Goal: Task Accomplishment & Management: Manage account settings

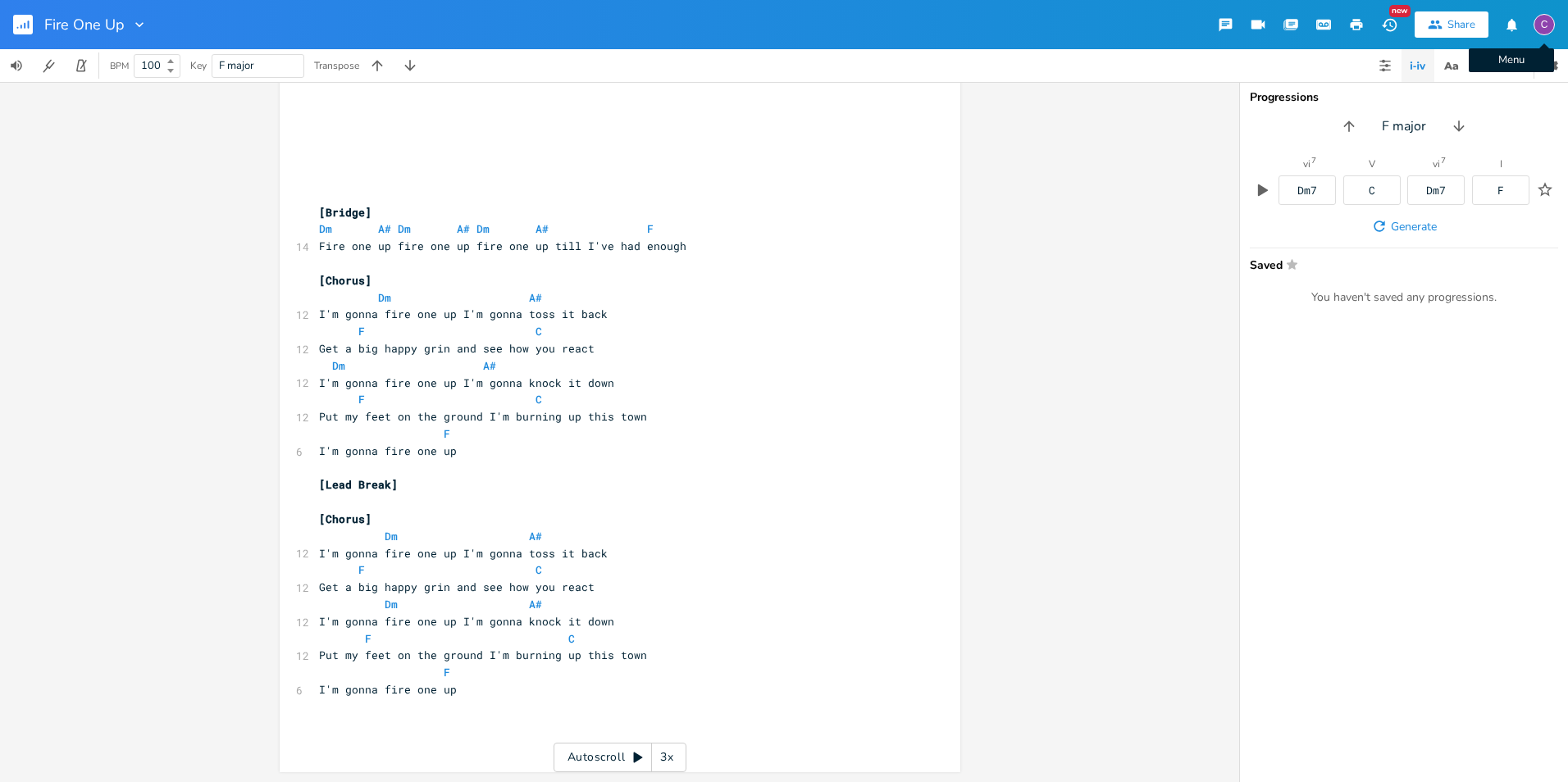
scroll to position [18, 0]
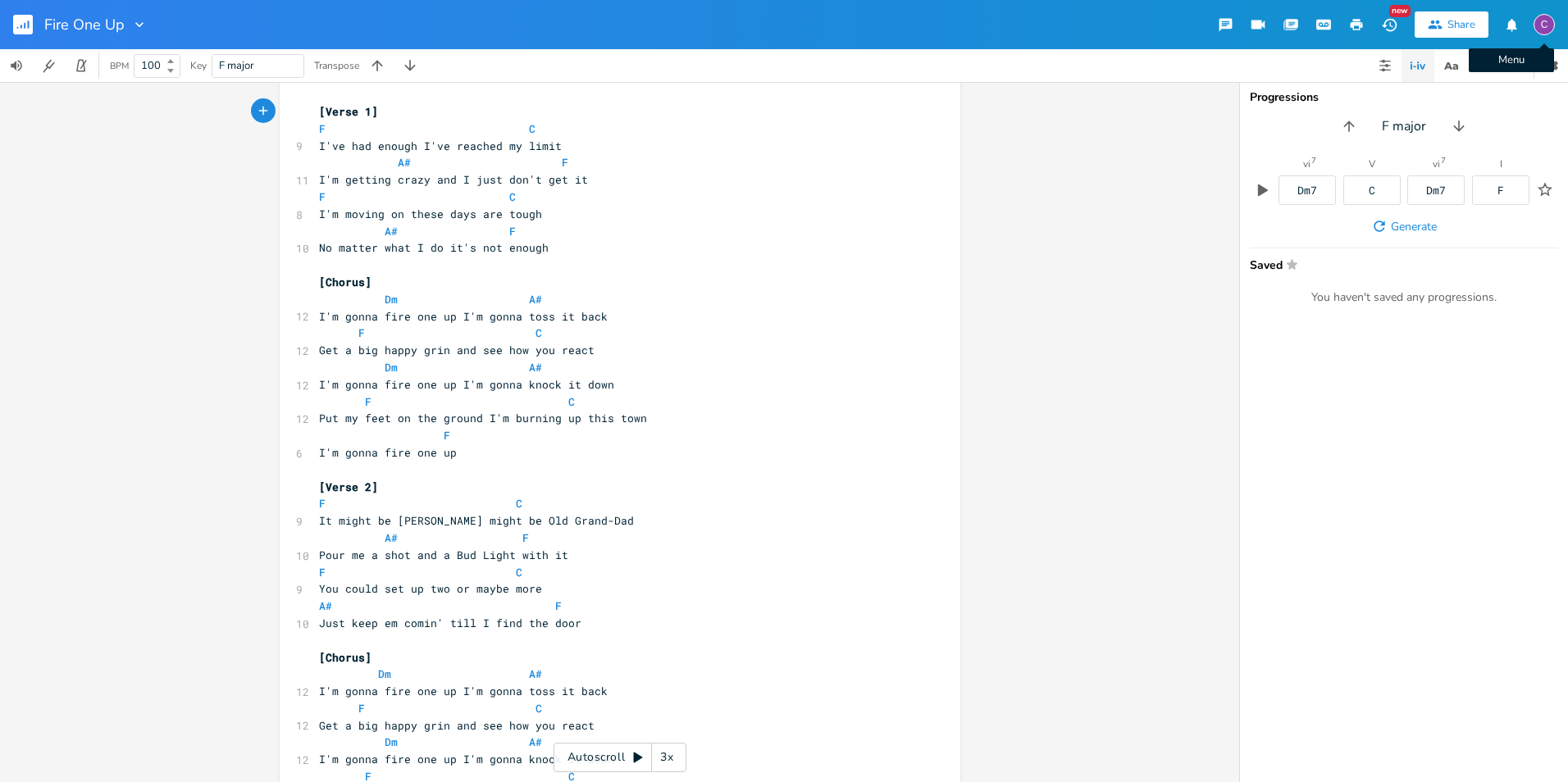
click at [1540, 29] on div "C" at bounding box center [1543, 24] width 21 height 21
click at [1455, 144] on span "Sign Out" at bounding box center [1459, 141] width 38 height 10
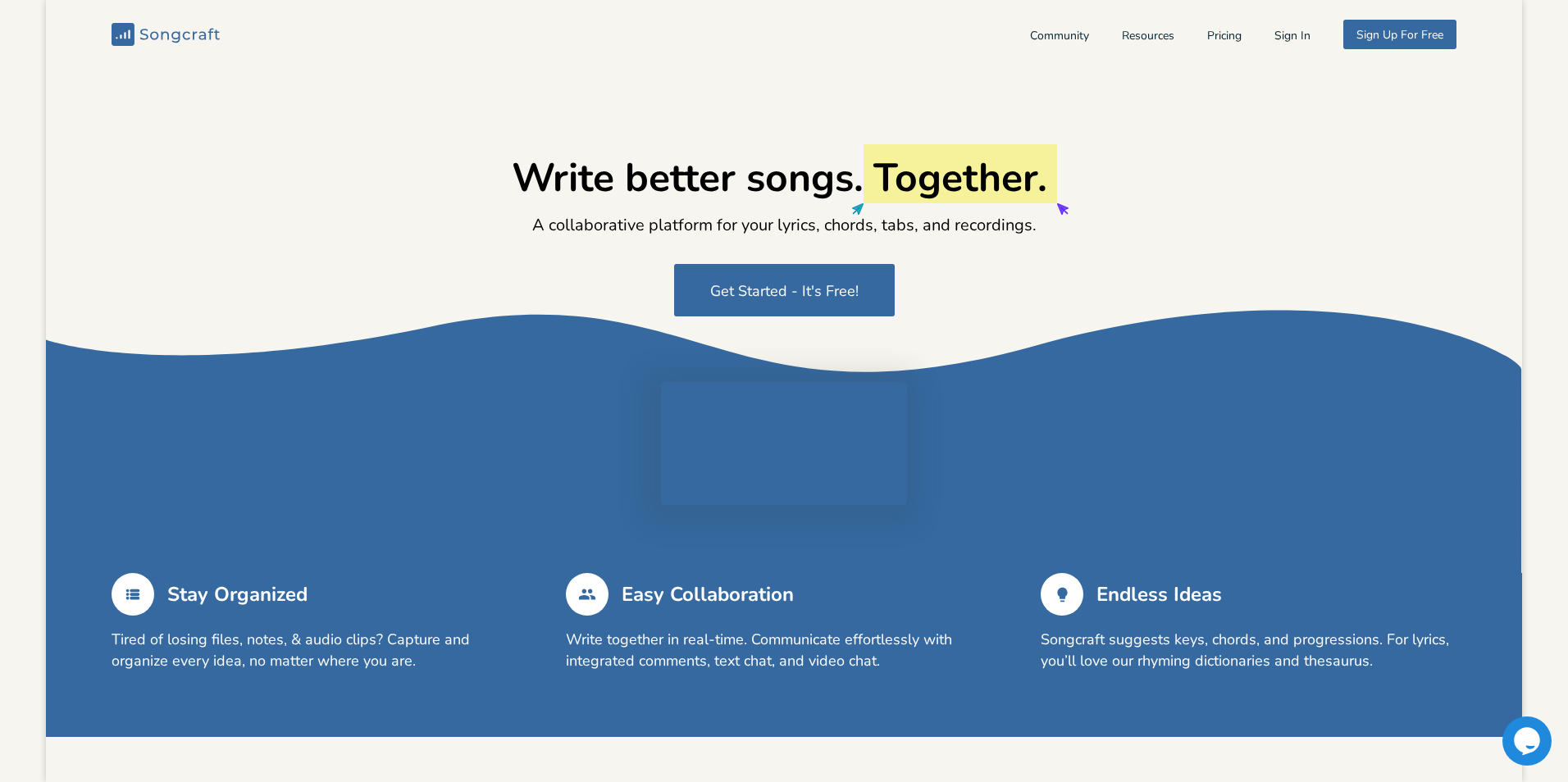
type input "[EMAIL_ADDRESS][DOMAIN_NAME]"
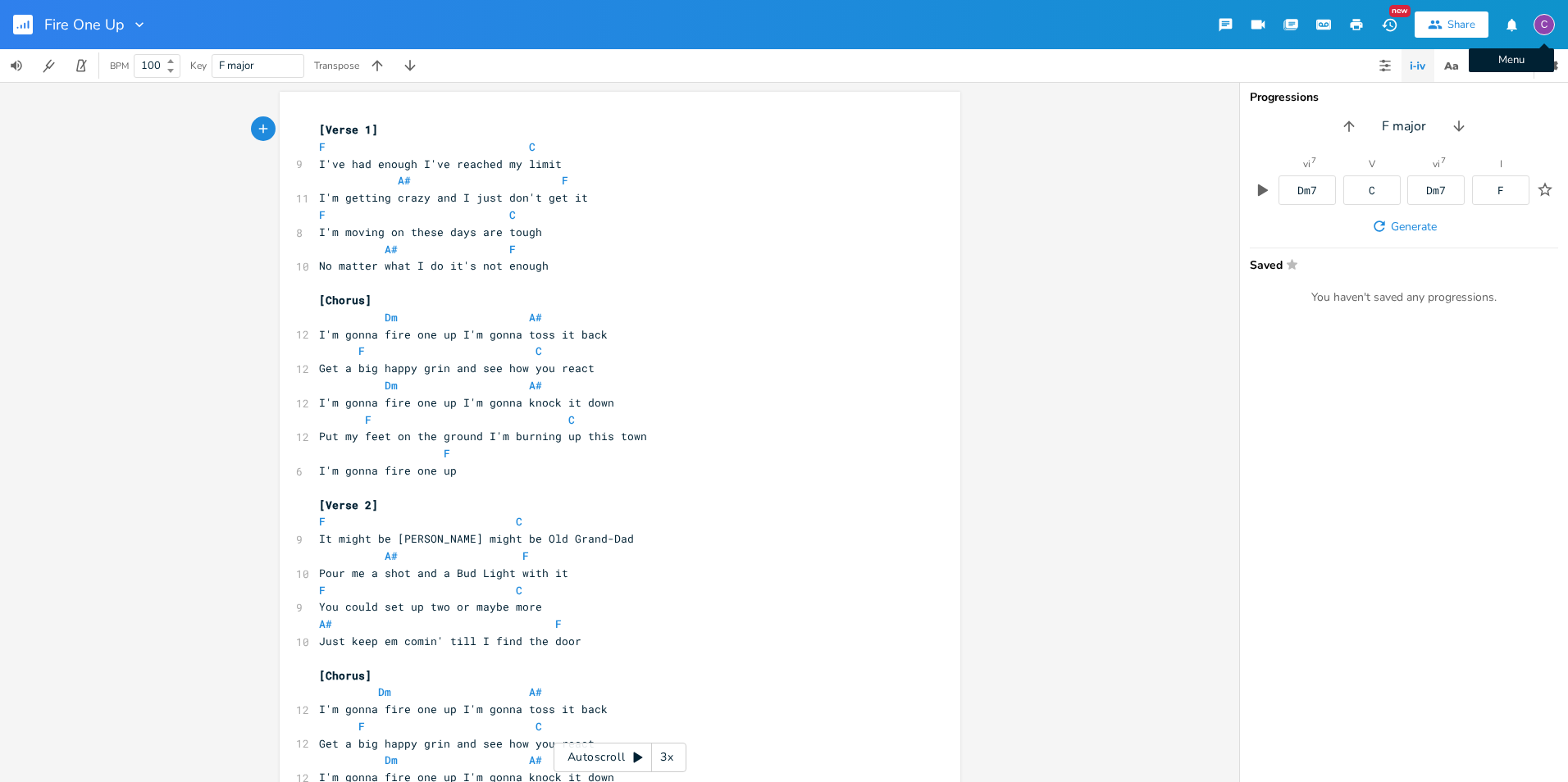
click at [1547, 19] on div "C" at bounding box center [1543, 24] width 21 height 21
click at [1457, 139] on span "Sign Out" at bounding box center [1459, 141] width 38 height 10
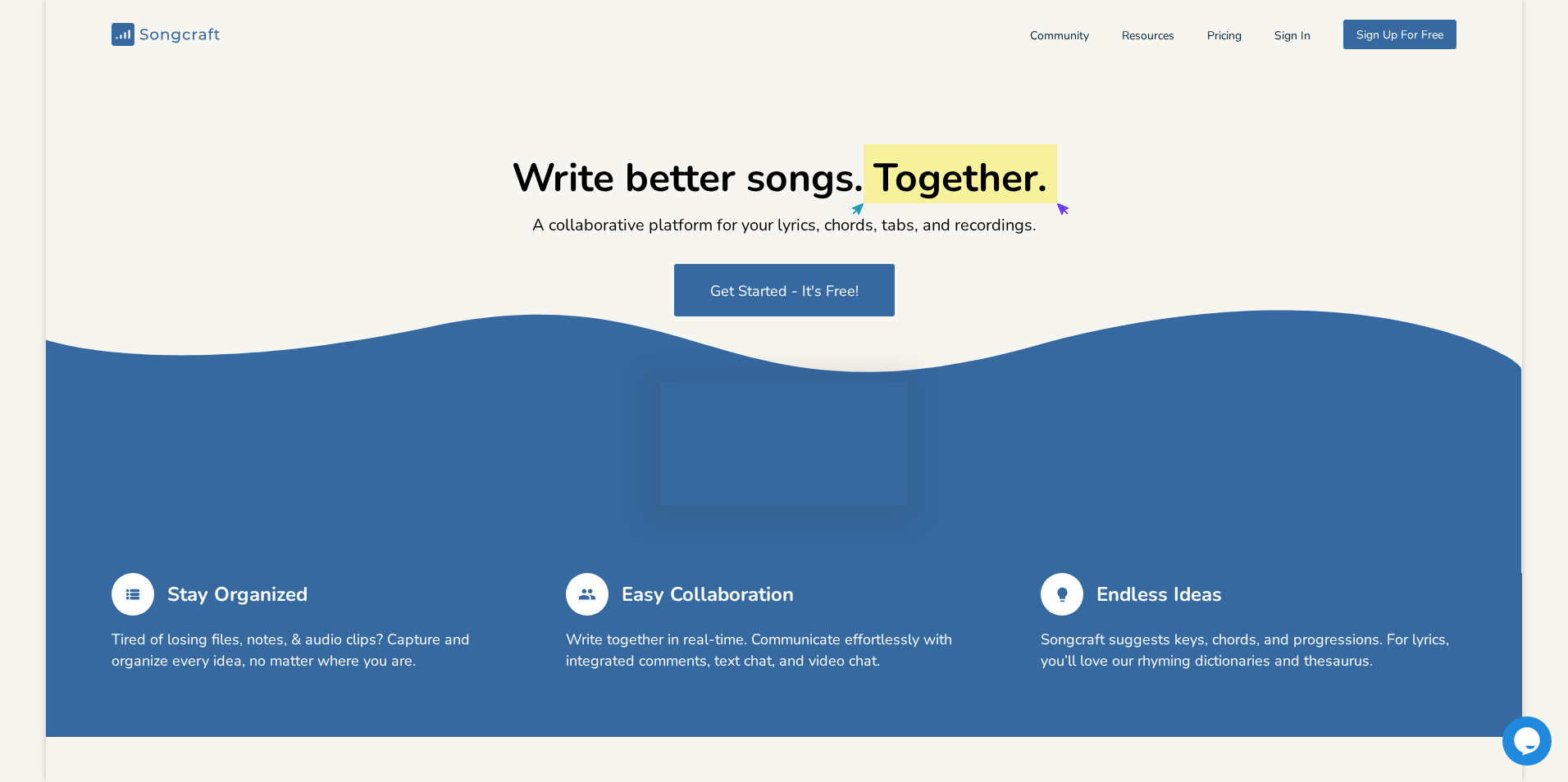
type input "[EMAIL_ADDRESS][DOMAIN_NAME]"
